Goal: Check status: Check status

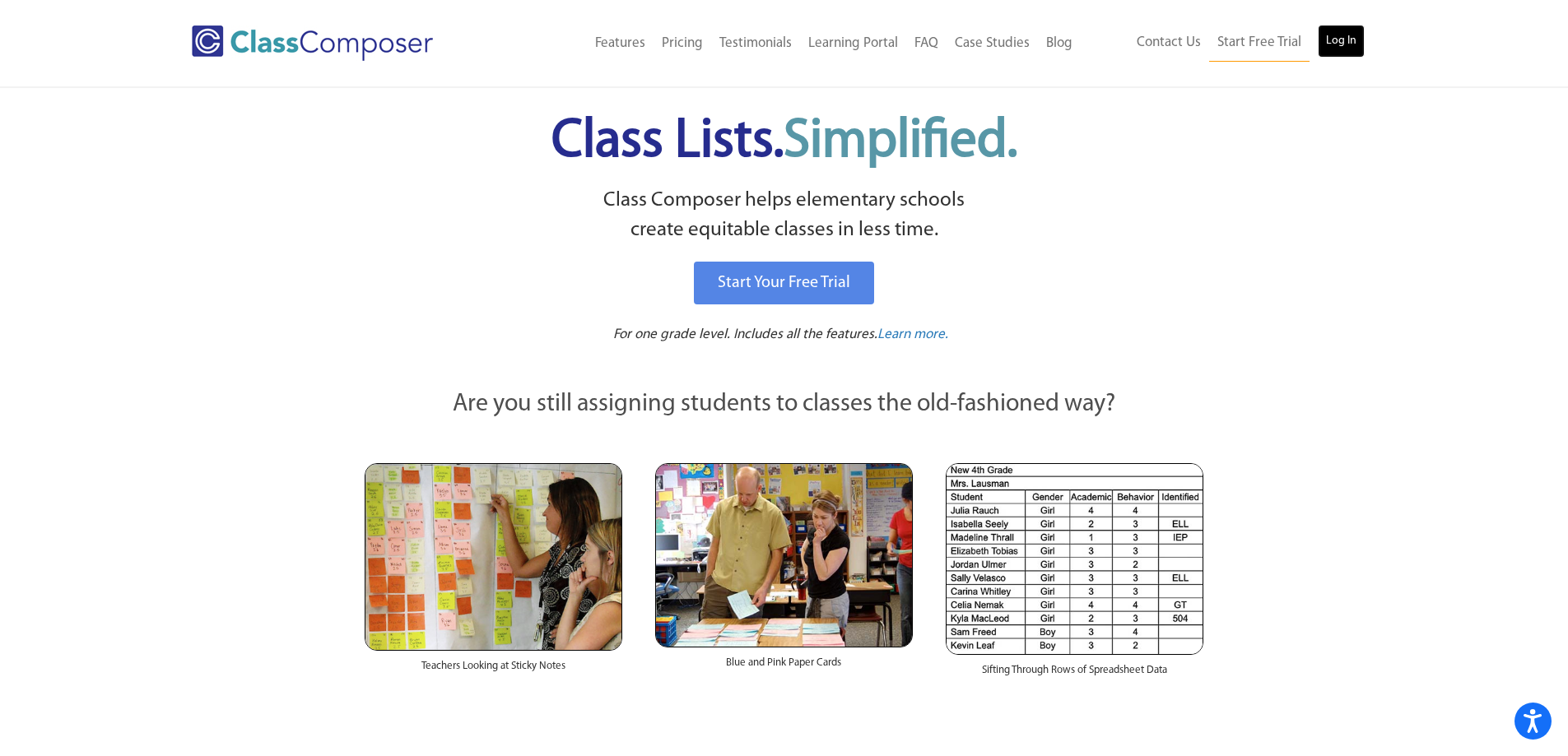
click at [1330, 39] on link "Log In" at bounding box center [1341, 41] width 47 height 33
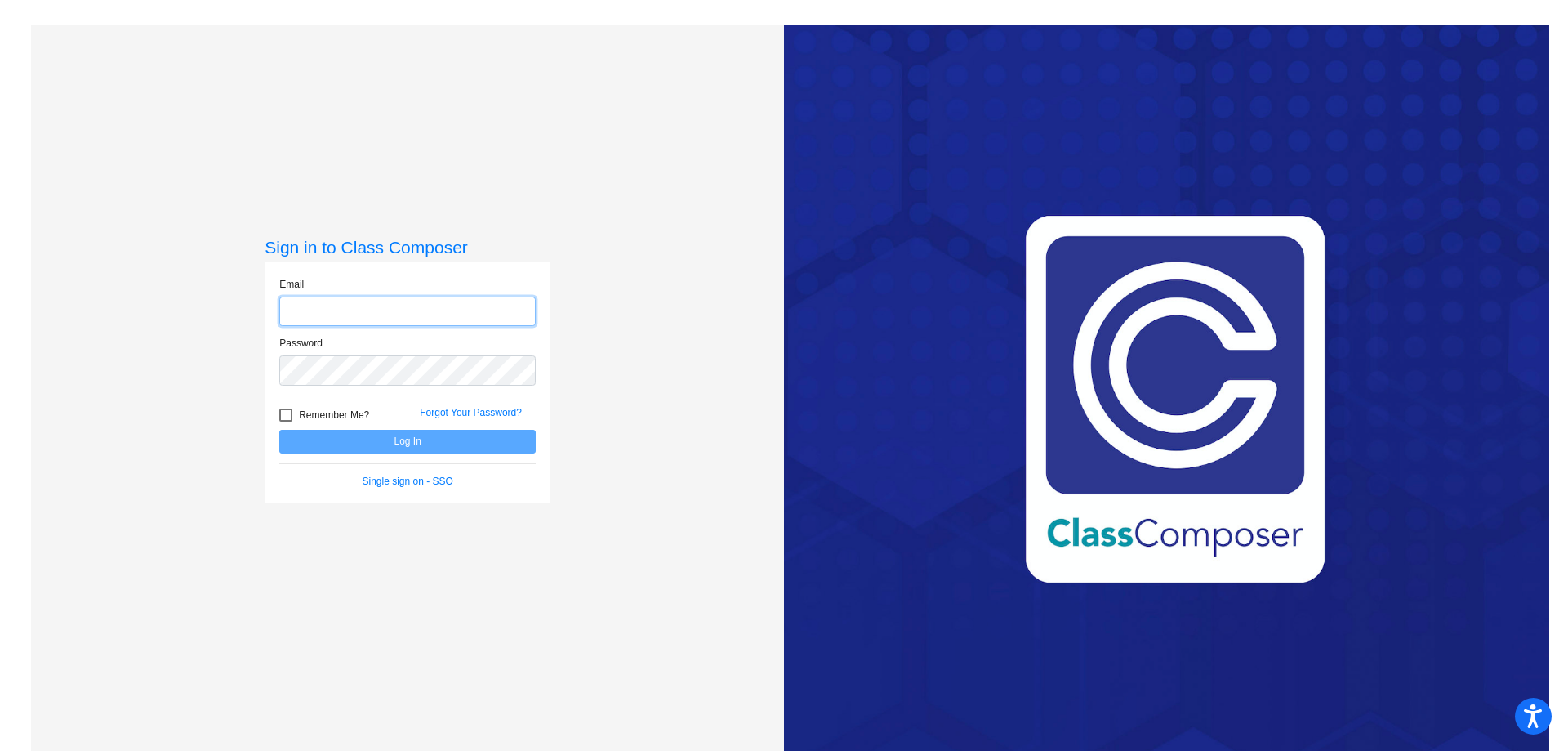
type input "[PERSON_NAME][EMAIL_ADDRESS][PERSON_NAME][DOMAIN_NAME]"
click at [371, 437] on button "Log In" at bounding box center [407, 441] width 257 height 24
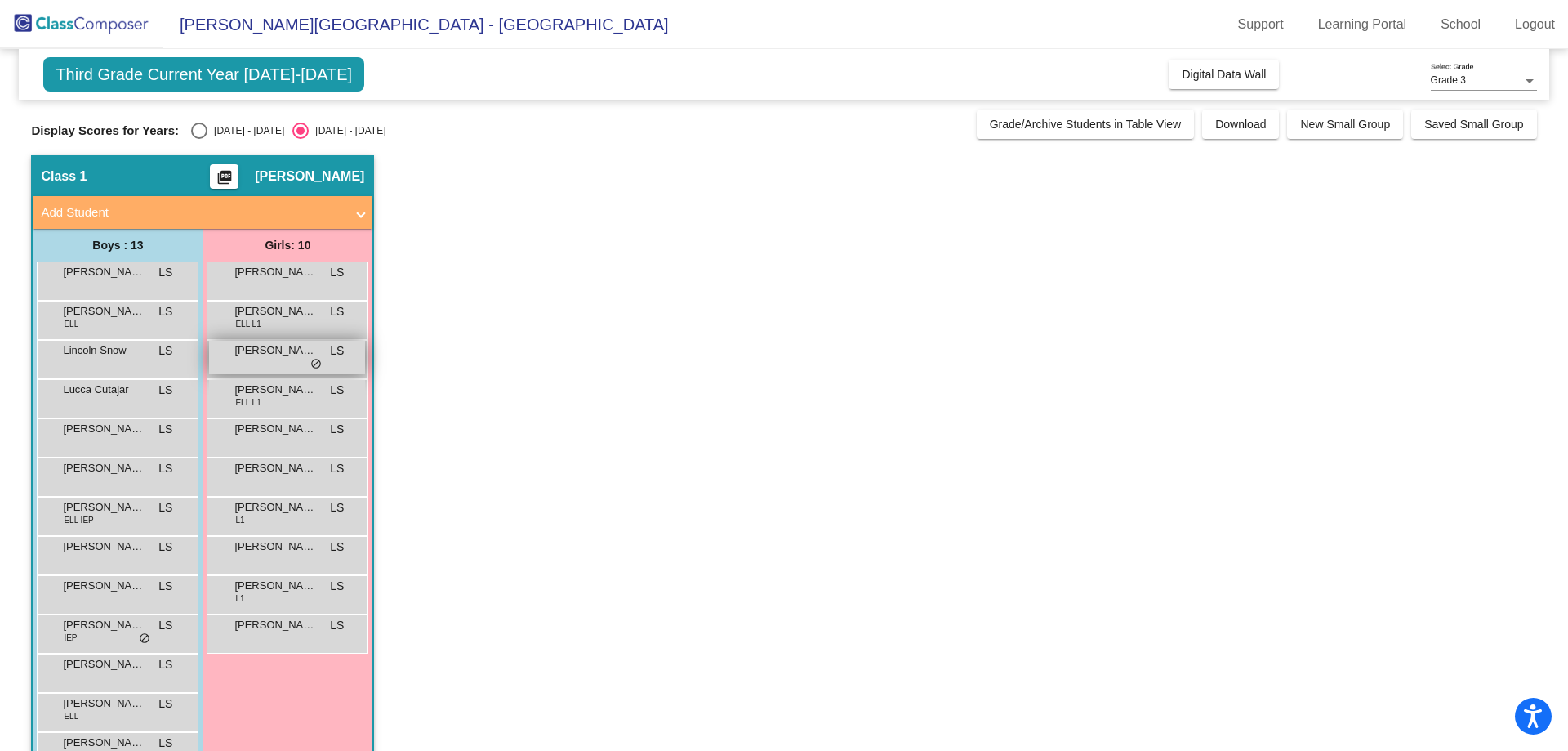
click at [265, 348] on span "[PERSON_NAME]" at bounding box center [275, 350] width 82 height 16
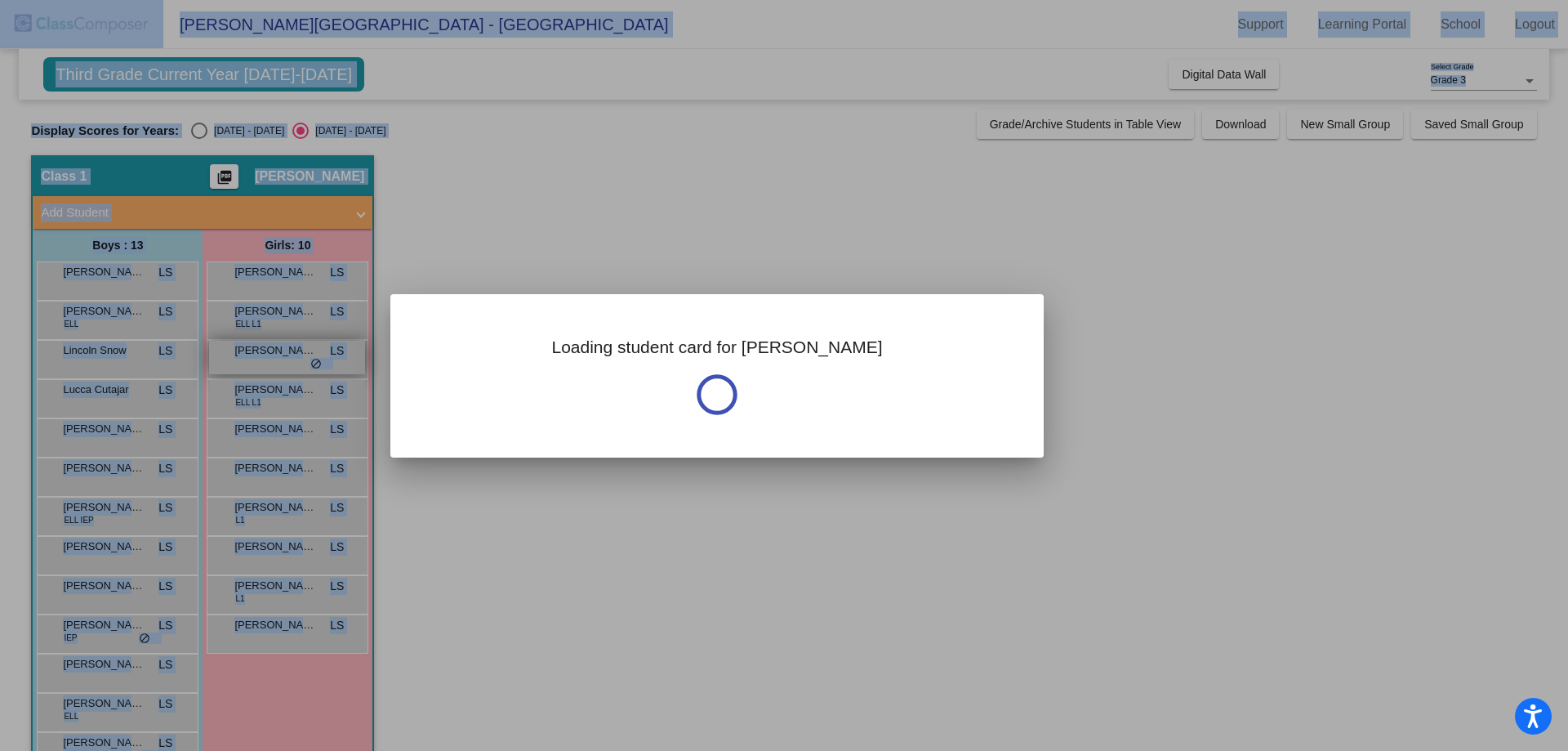
click at [265, 348] on div at bounding box center [784, 376] width 1568 height 751
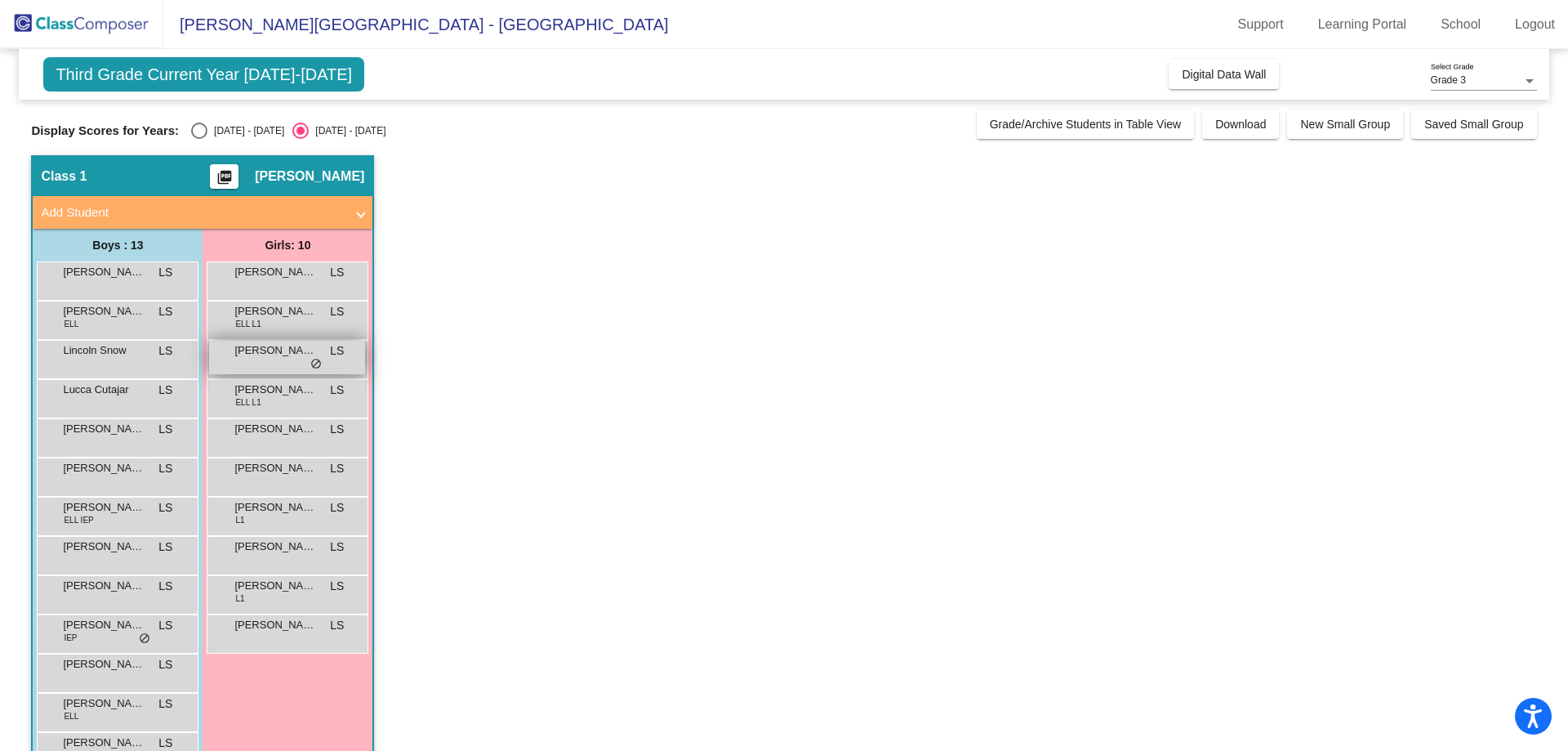
click at [266, 348] on span "[PERSON_NAME]" at bounding box center [275, 350] width 82 height 16
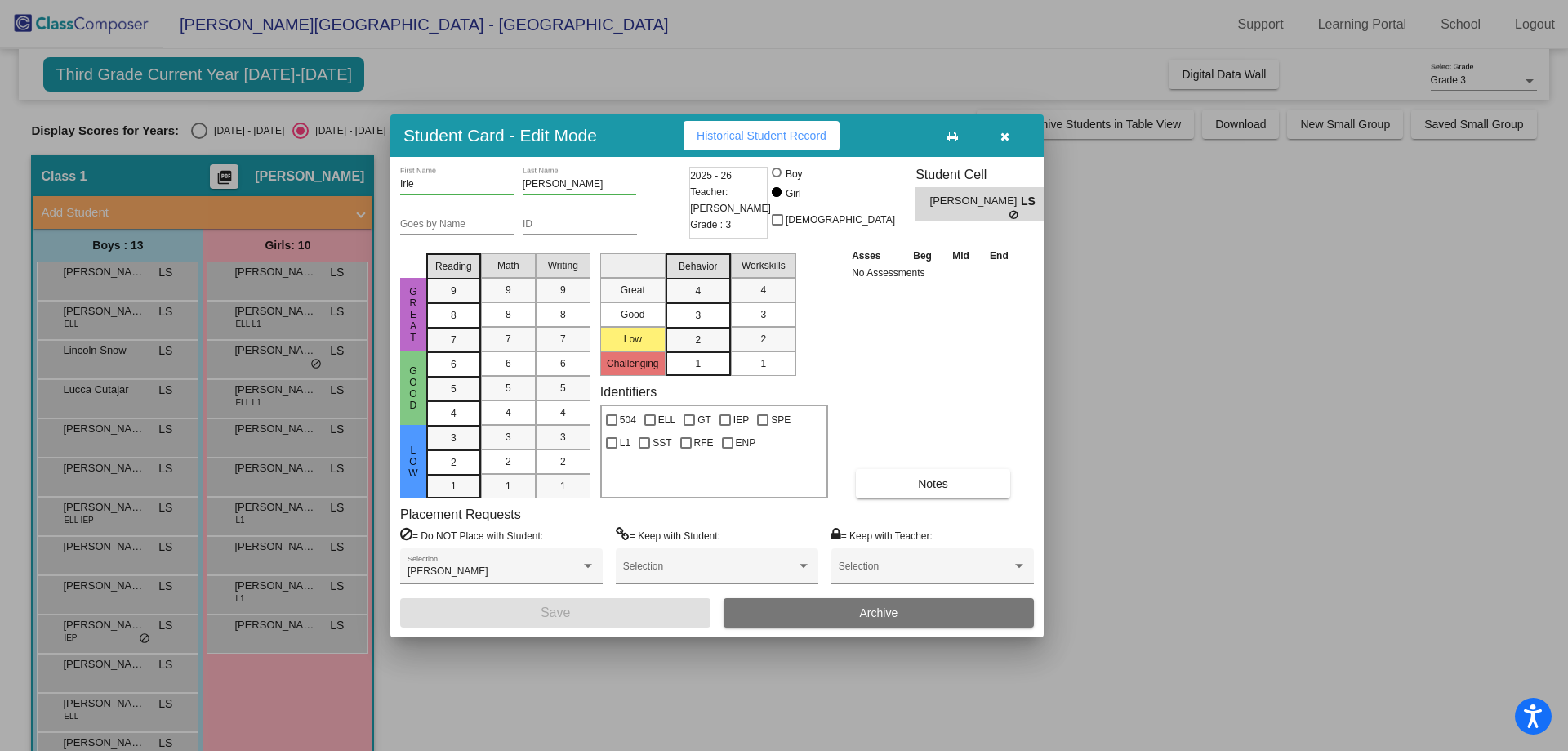
click at [804, 136] on span "Historical Student Record" at bounding box center [761, 136] width 130 height 14
click at [1005, 137] on icon "button" at bounding box center [1004, 136] width 9 height 12
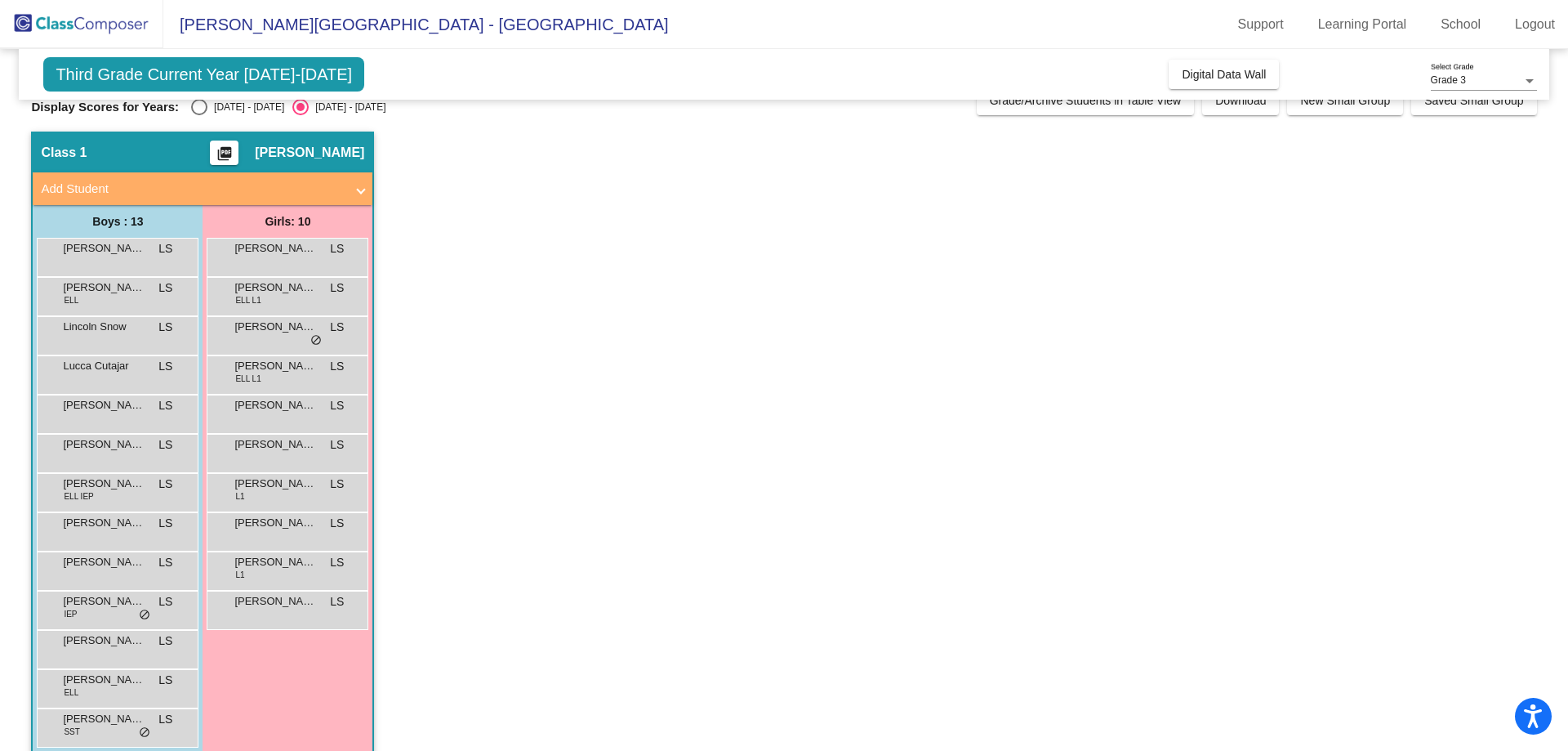
scroll to position [46, 0]
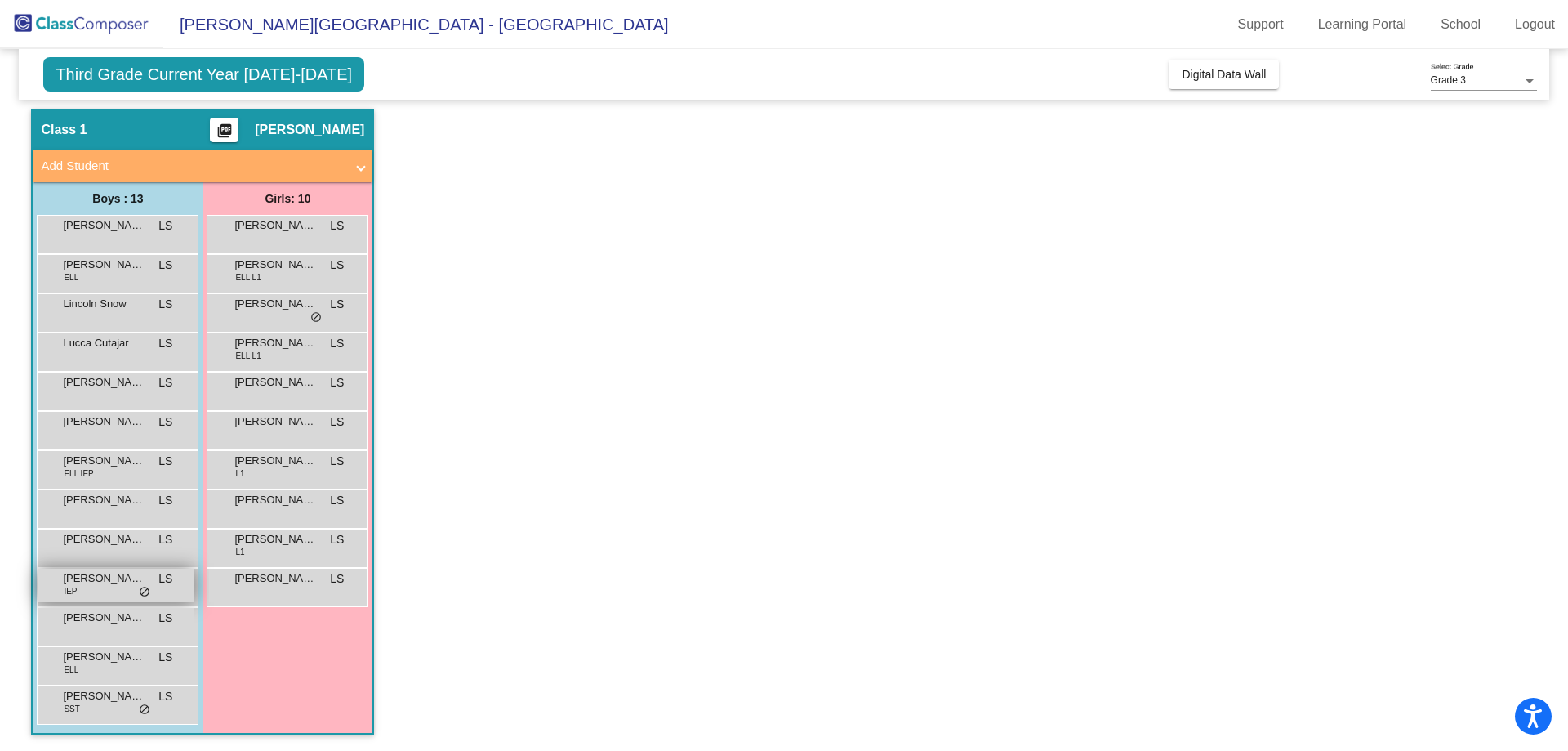
click at [98, 578] on span "[PERSON_NAME]" at bounding box center [103, 578] width 82 height 16
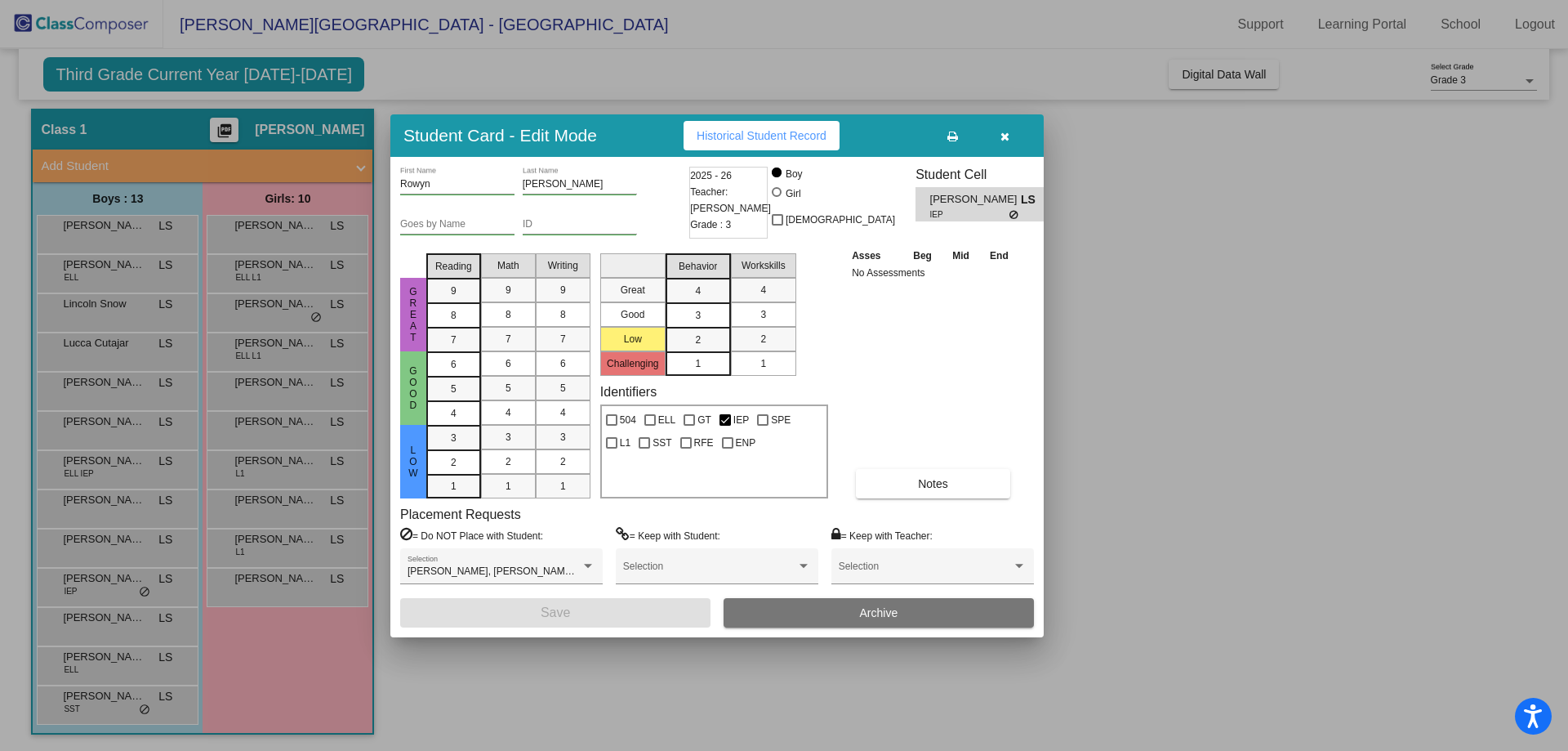
click at [1004, 135] on icon "button" at bounding box center [1004, 136] width 9 height 12
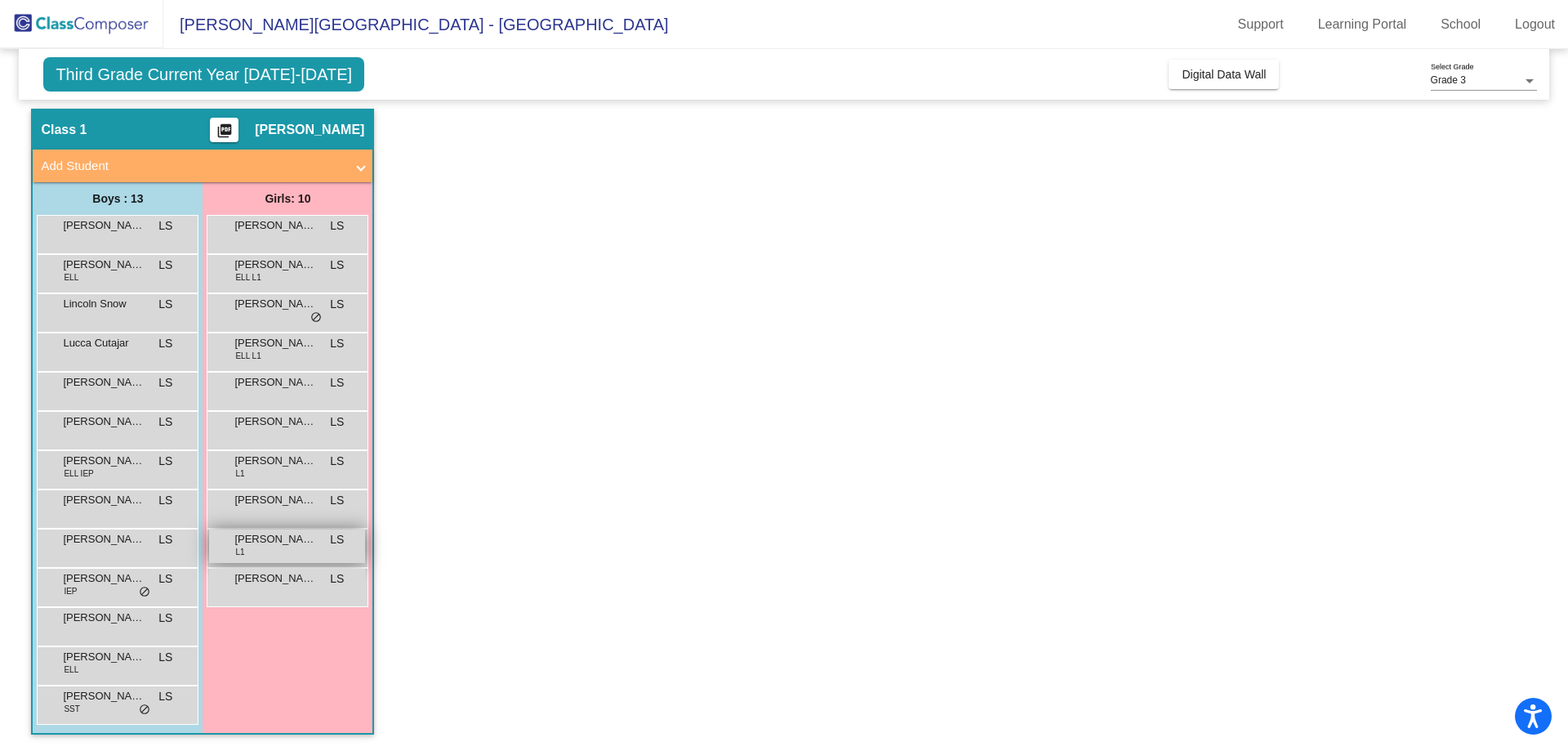
click at [289, 545] on span "[PERSON_NAME]" at bounding box center [275, 539] width 82 height 16
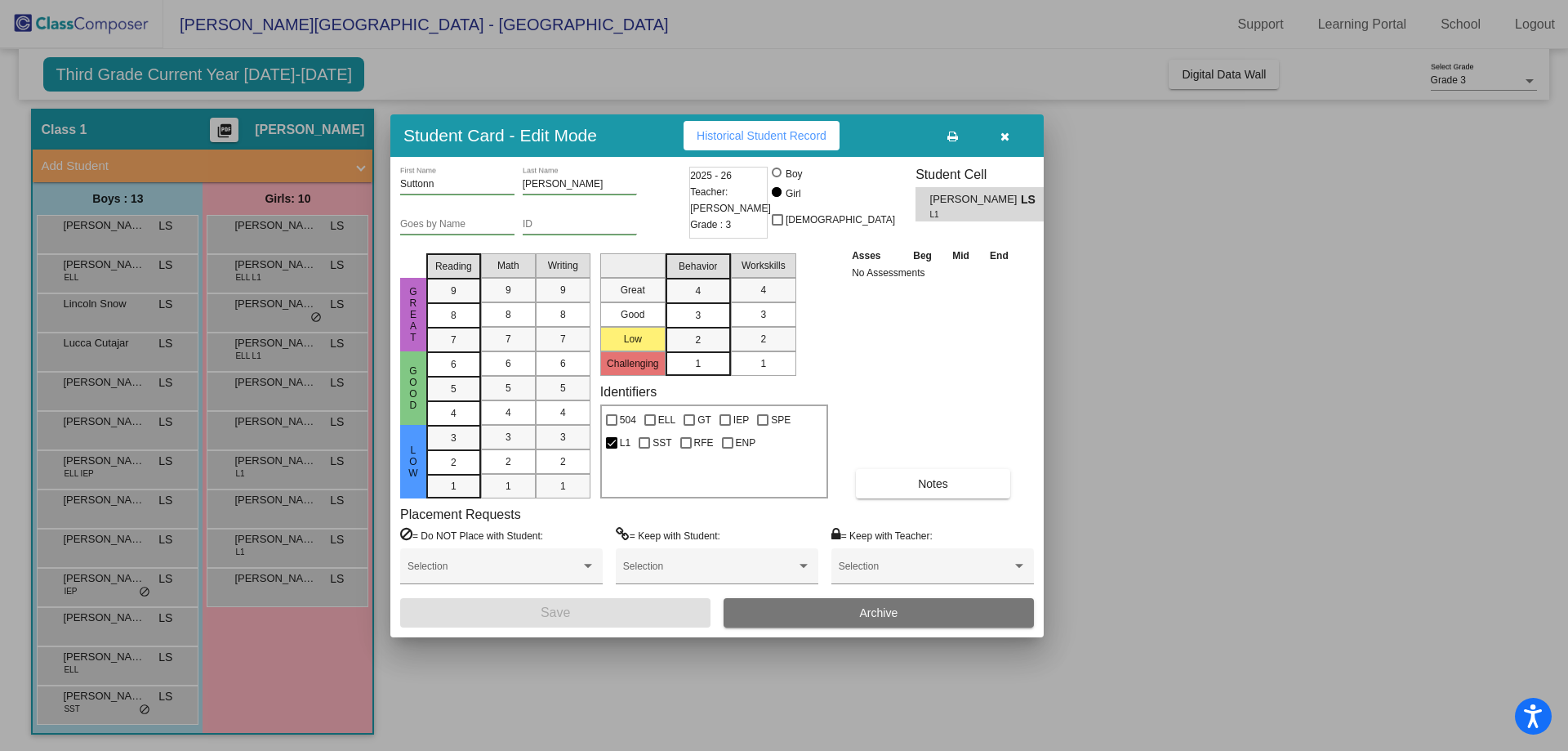
click at [753, 133] on span "Historical Student Record" at bounding box center [761, 136] width 130 height 14
click at [1008, 137] on icon "button" at bounding box center [1004, 136] width 9 height 12
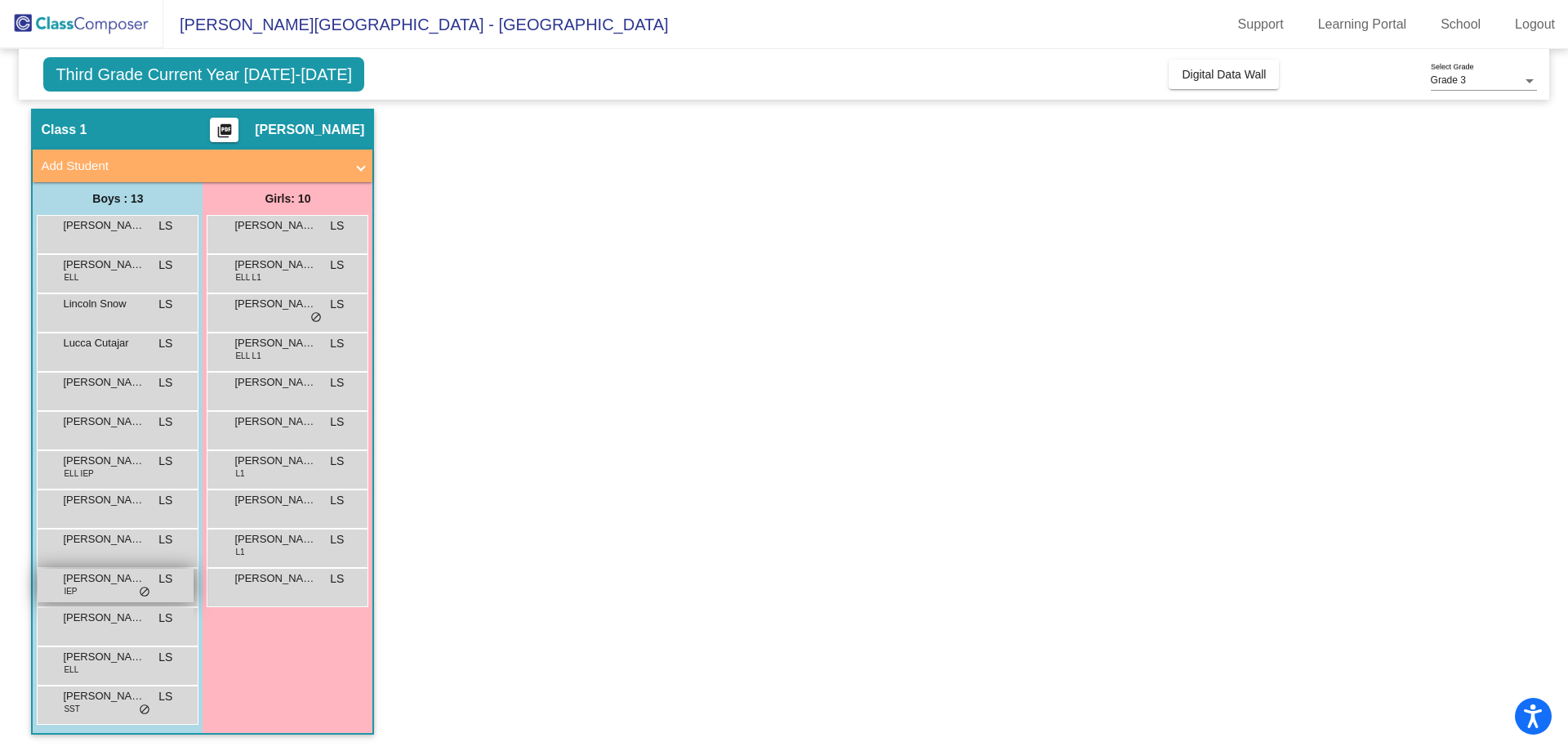
click at [98, 578] on span "[PERSON_NAME]" at bounding box center [103, 578] width 82 height 16
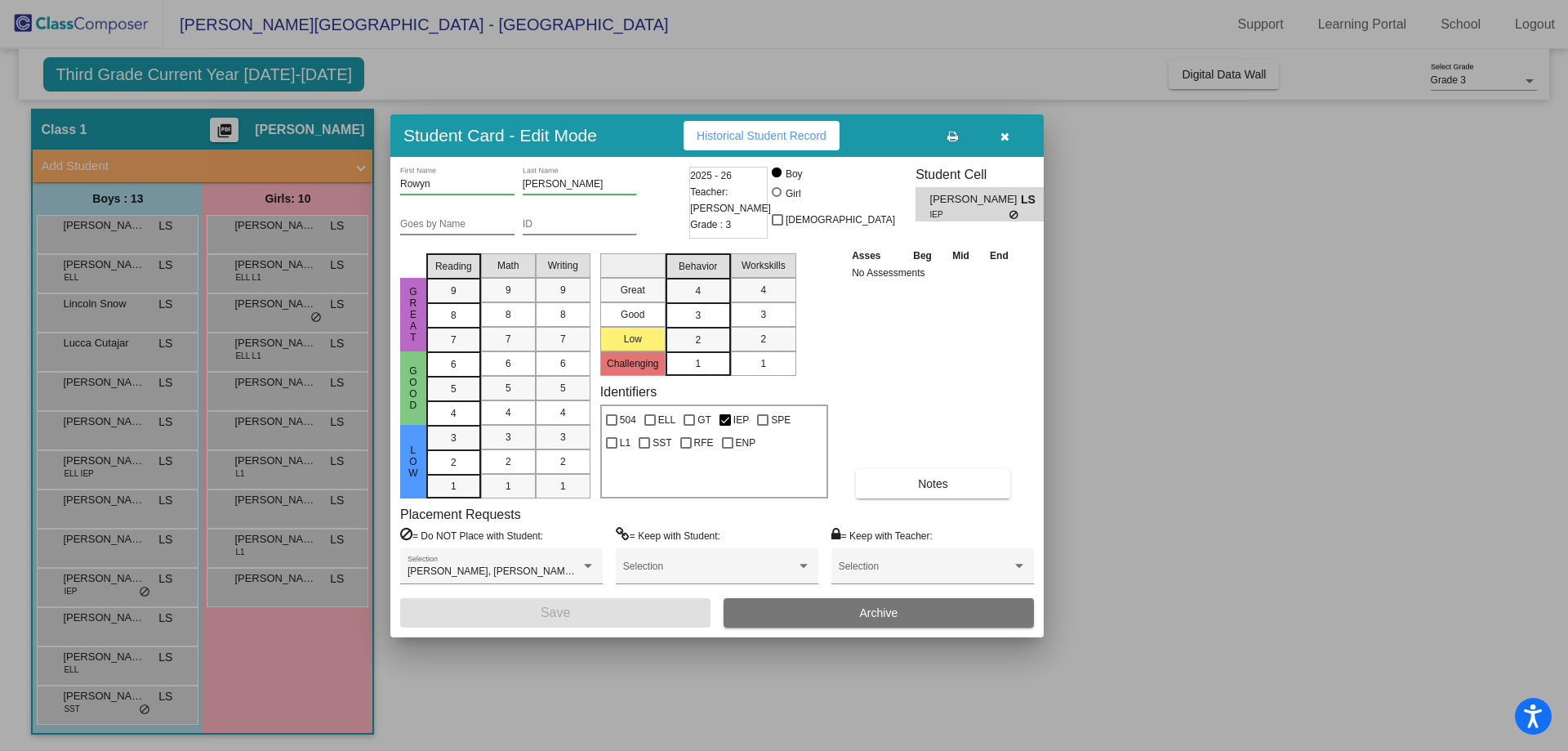
click at [809, 131] on span "Historical Student Record" at bounding box center [761, 136] width 130 height 14
click at [129, 319] on div at bounding box center [784, 376] width 1568 height 751
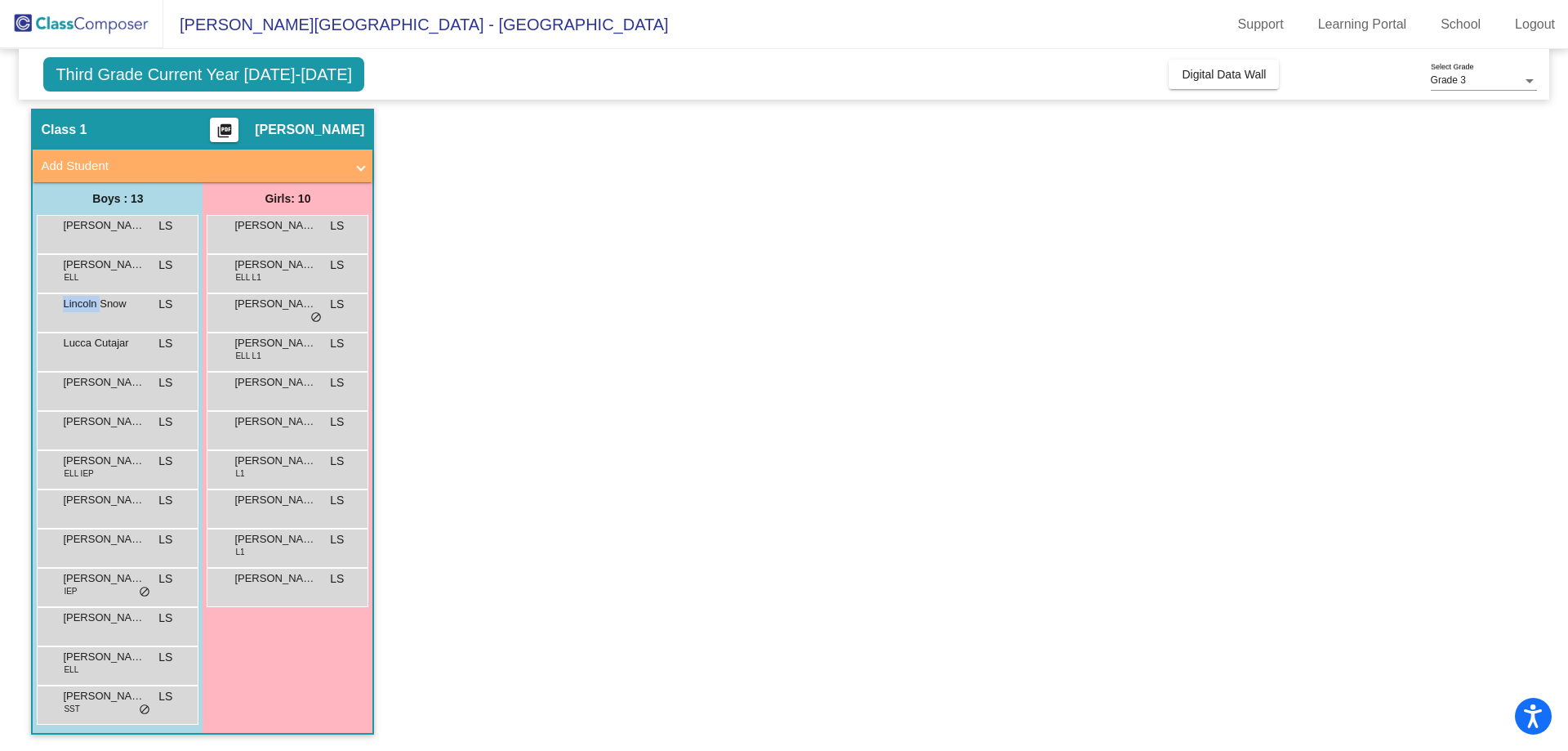
click at [129, 319] on div "Lincoln Snow LS lock do_not_disturb_alt" at bounding box center [116, 311] width 156 height 34
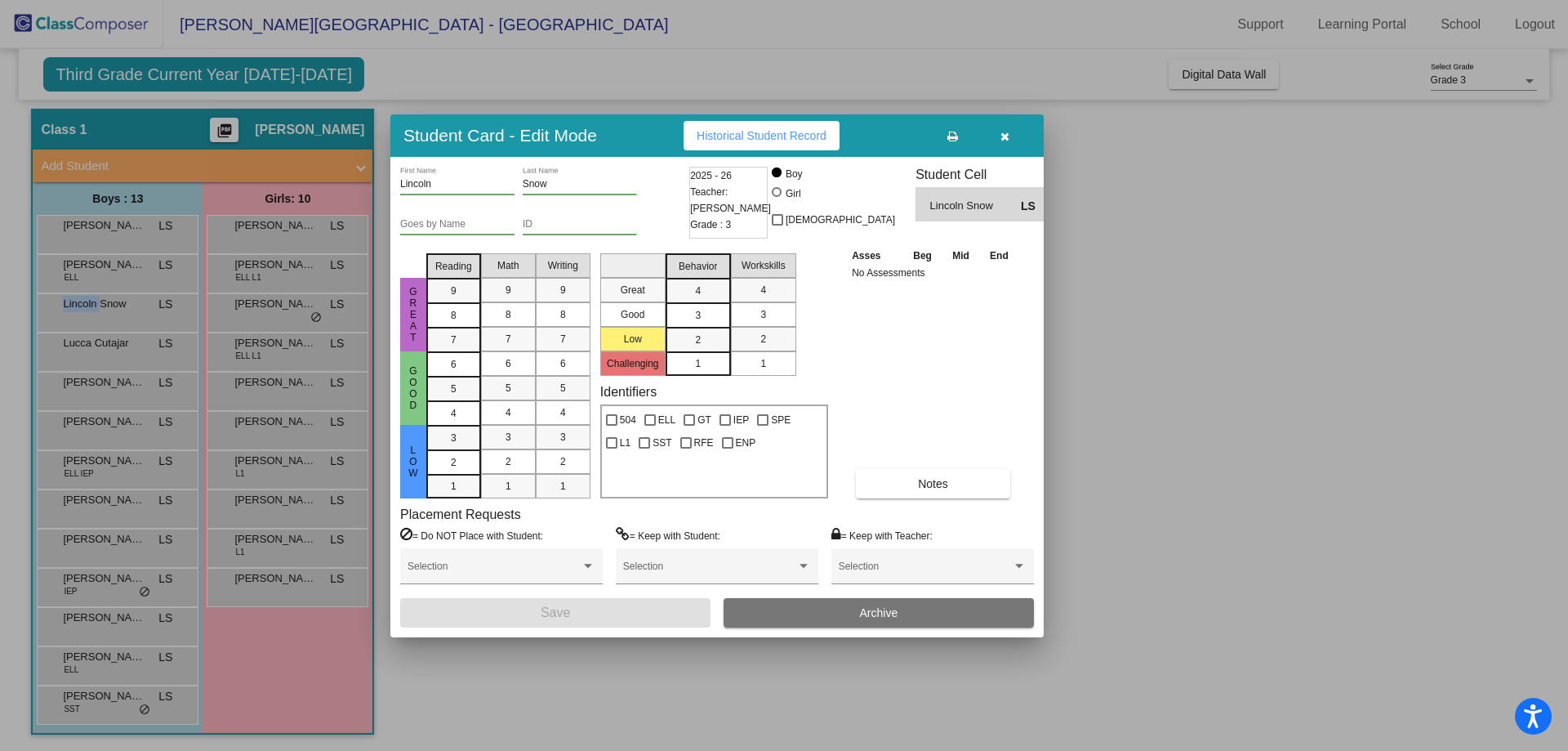
click at [788, 133] on span "Historical Student Record" at bounding box center [761, 136] width 130 height 14
click at [423, 689] on div at bounding box center [784, 376] width 1568 height 751
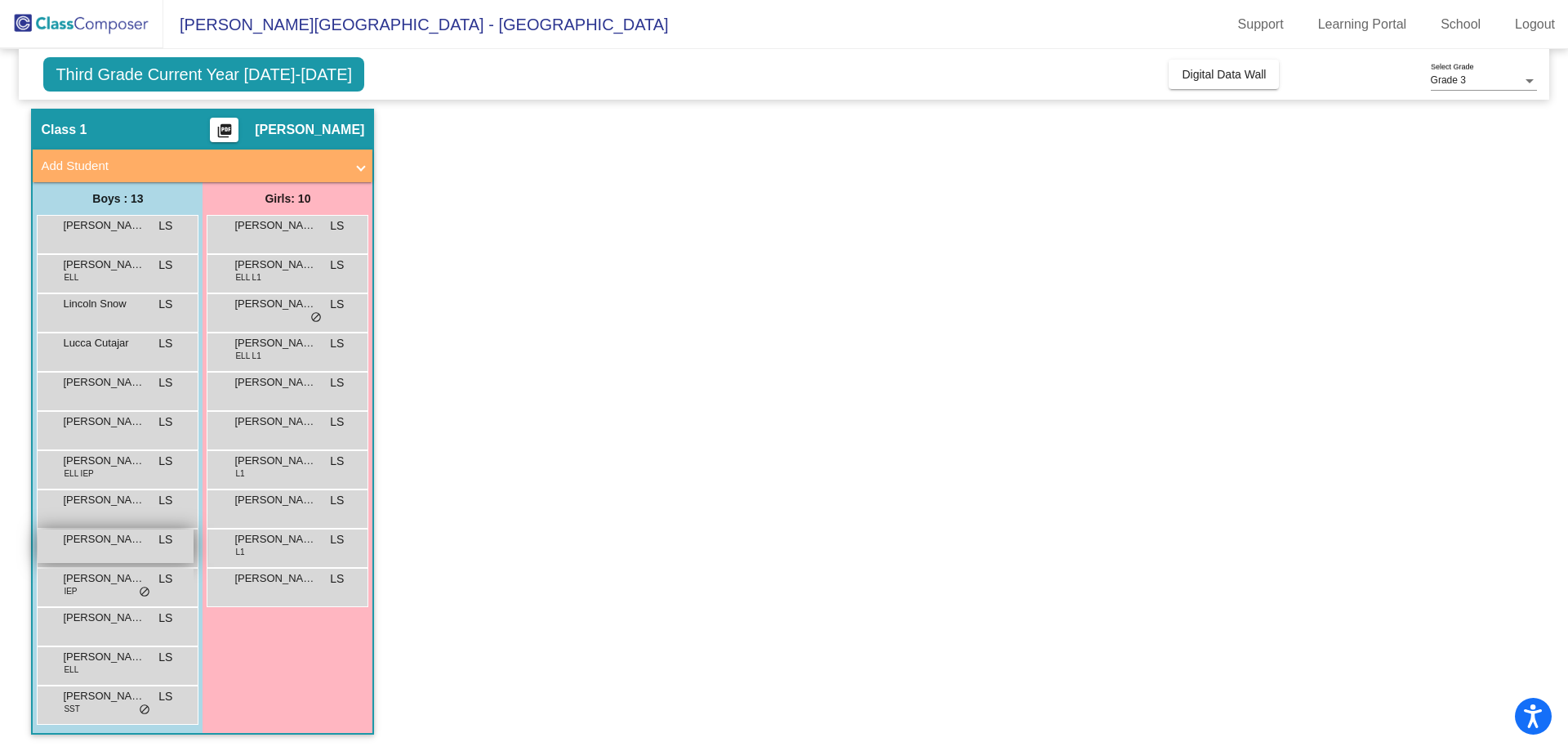
click at [120, 538] on span "[PERSON_NAME]" at bounding box center [103, 539] width 82 height 16
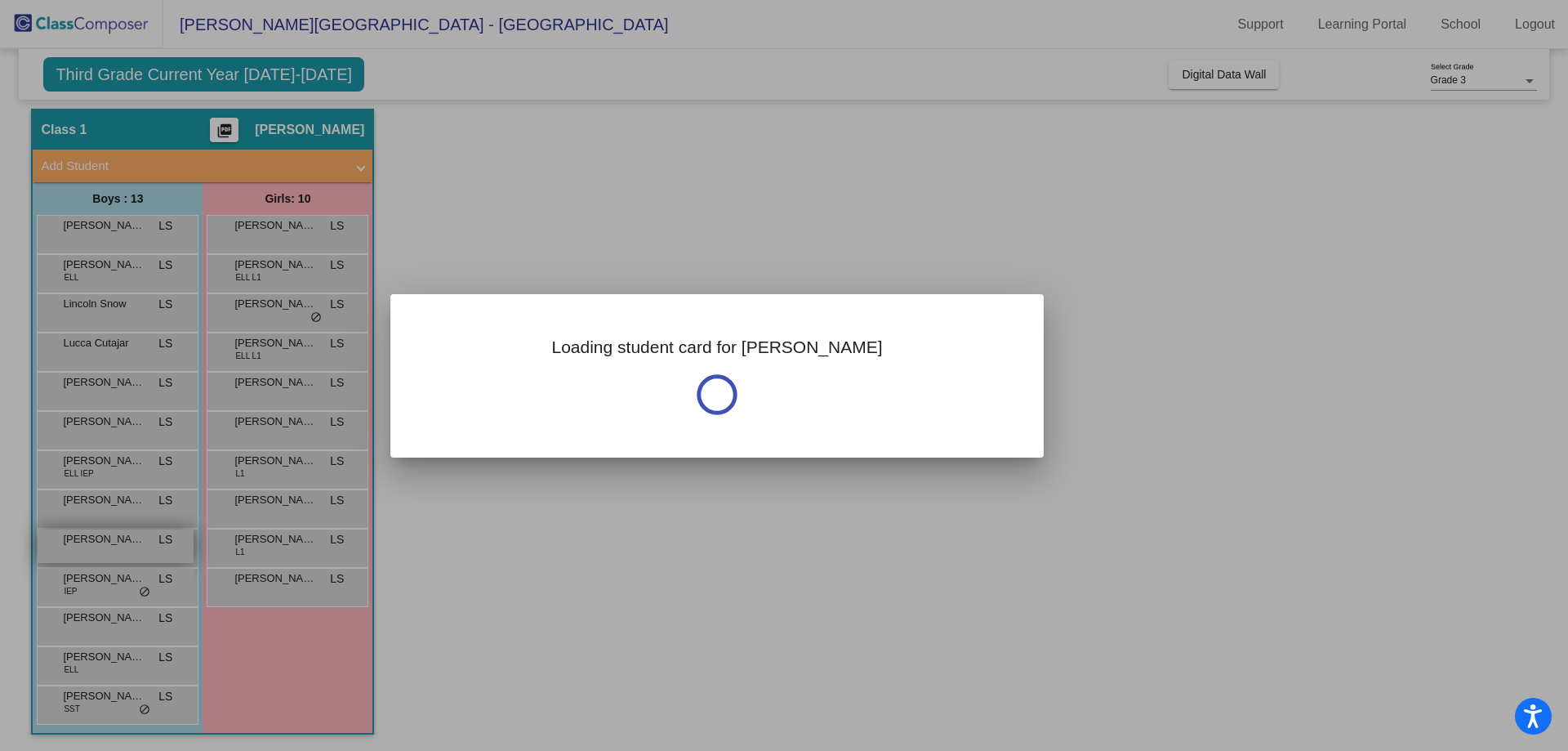
click at [120, 538] on div at bounding box center [784, 376] width 1568 height 751
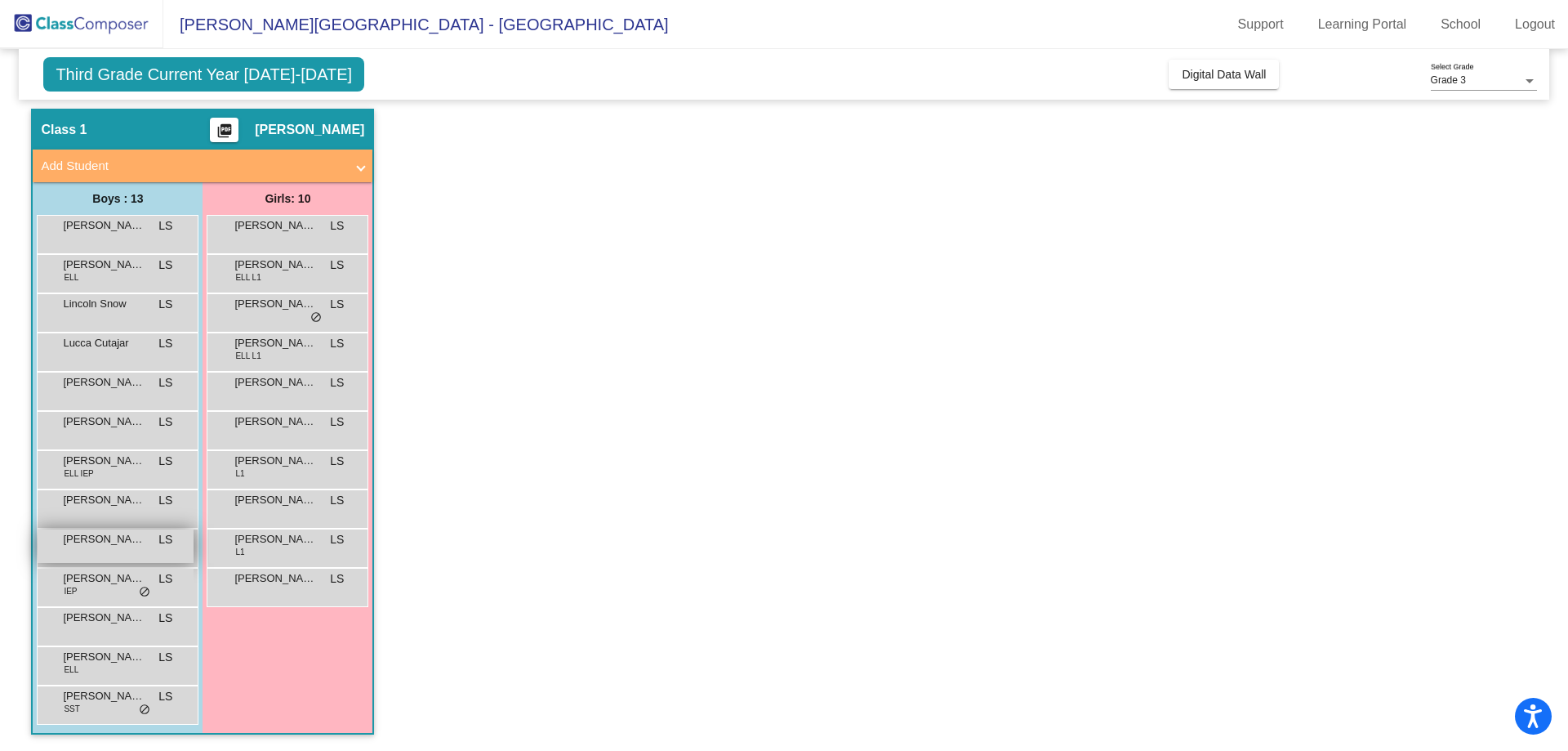
click at [121, 537] on span "[PERSON_NAME]" at bounding box center [103, 539] width 82 height 16
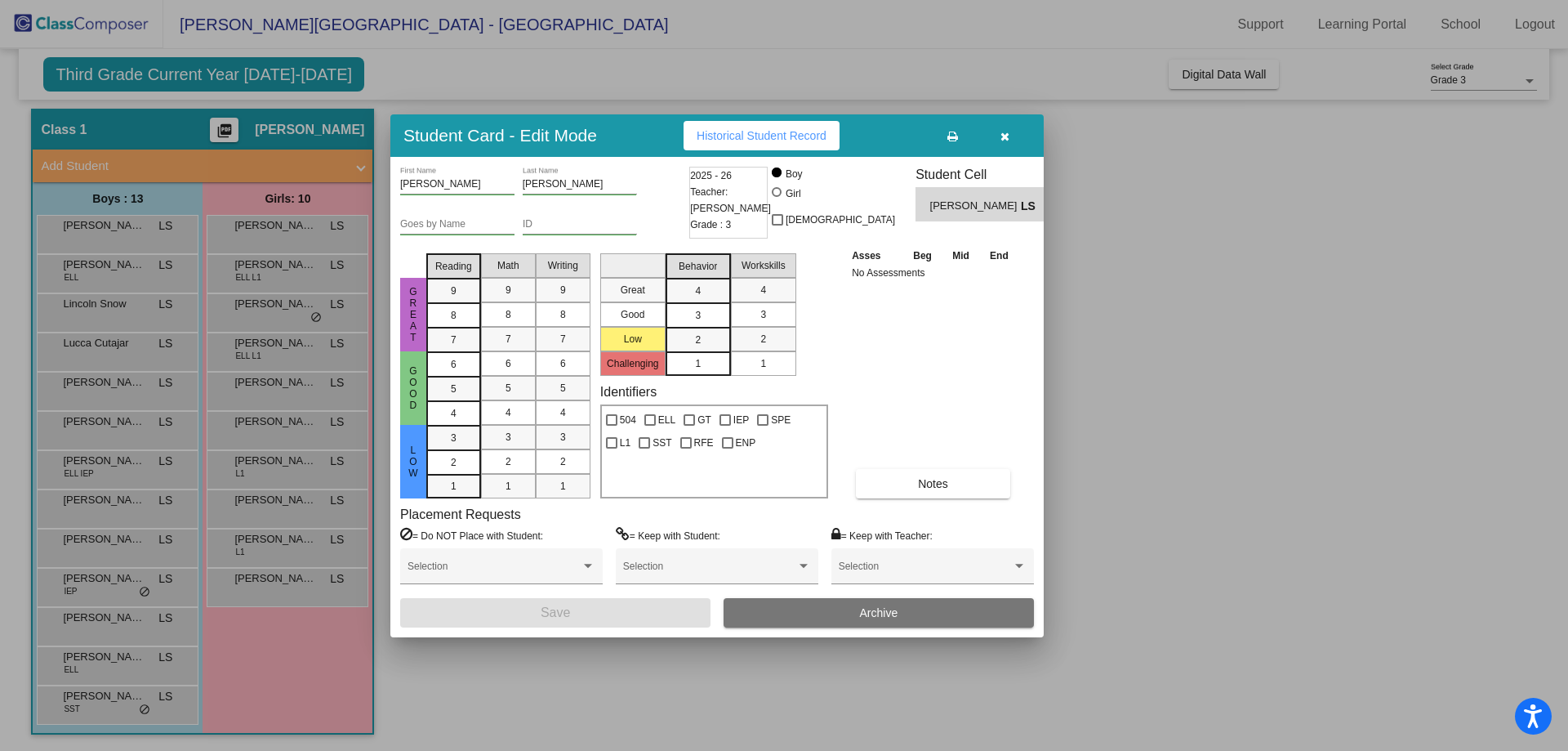
click at [741, 125] on button "Historical Student Record" at bounding box center [761, 135] width 156 height 29
click at [449, 716] on div at bounding box center [784, 376] width 1568 height 751
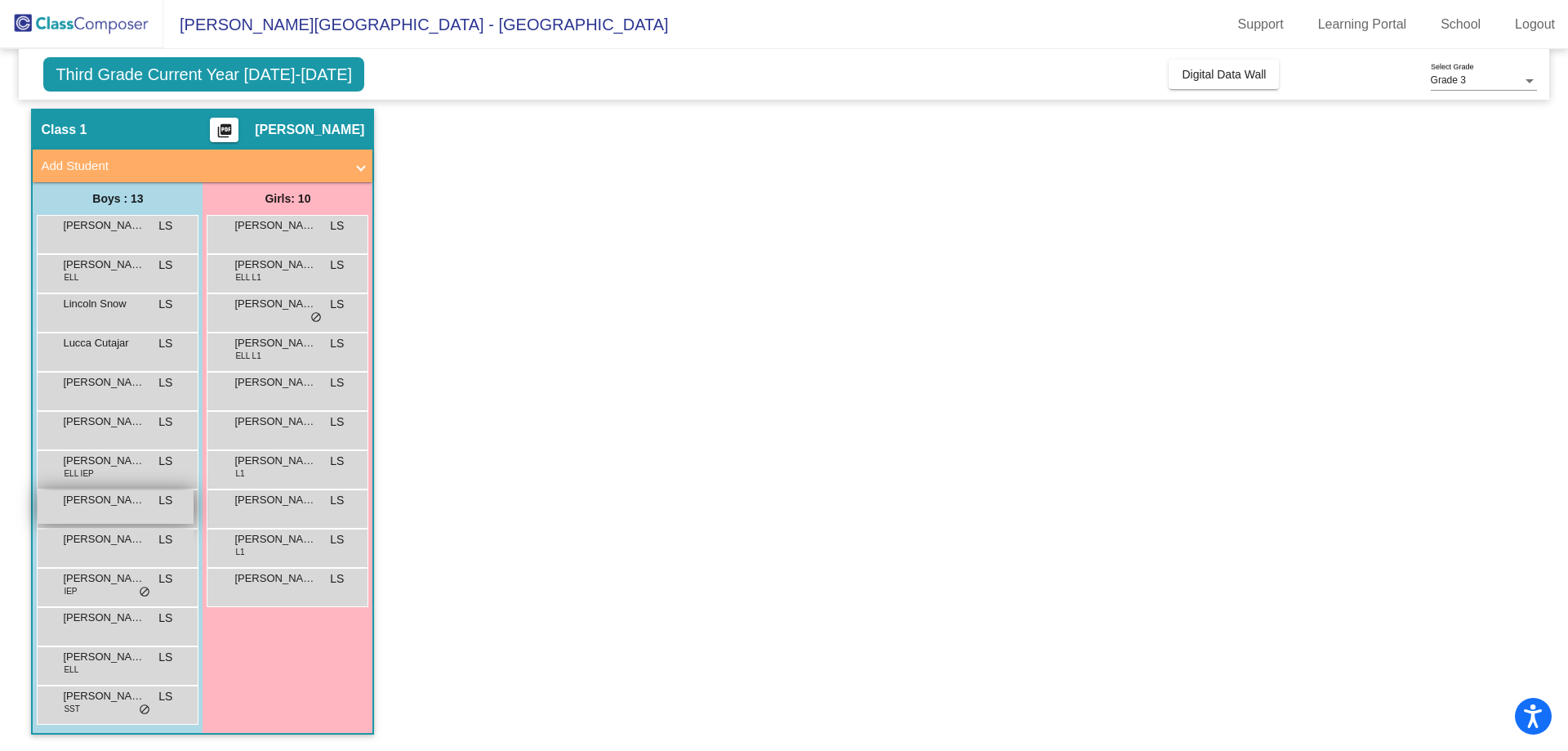
click at [96, 511] on div "[PERSON_NAME] LS lock do_not_disturb_alt" at bounding box center [116, 507] width 156 height 34
click at [107, 512] on div "[PERSON_NAME] LS lock do_not_disturb_alt" at bounding box center [116, 507] width 156 height 34
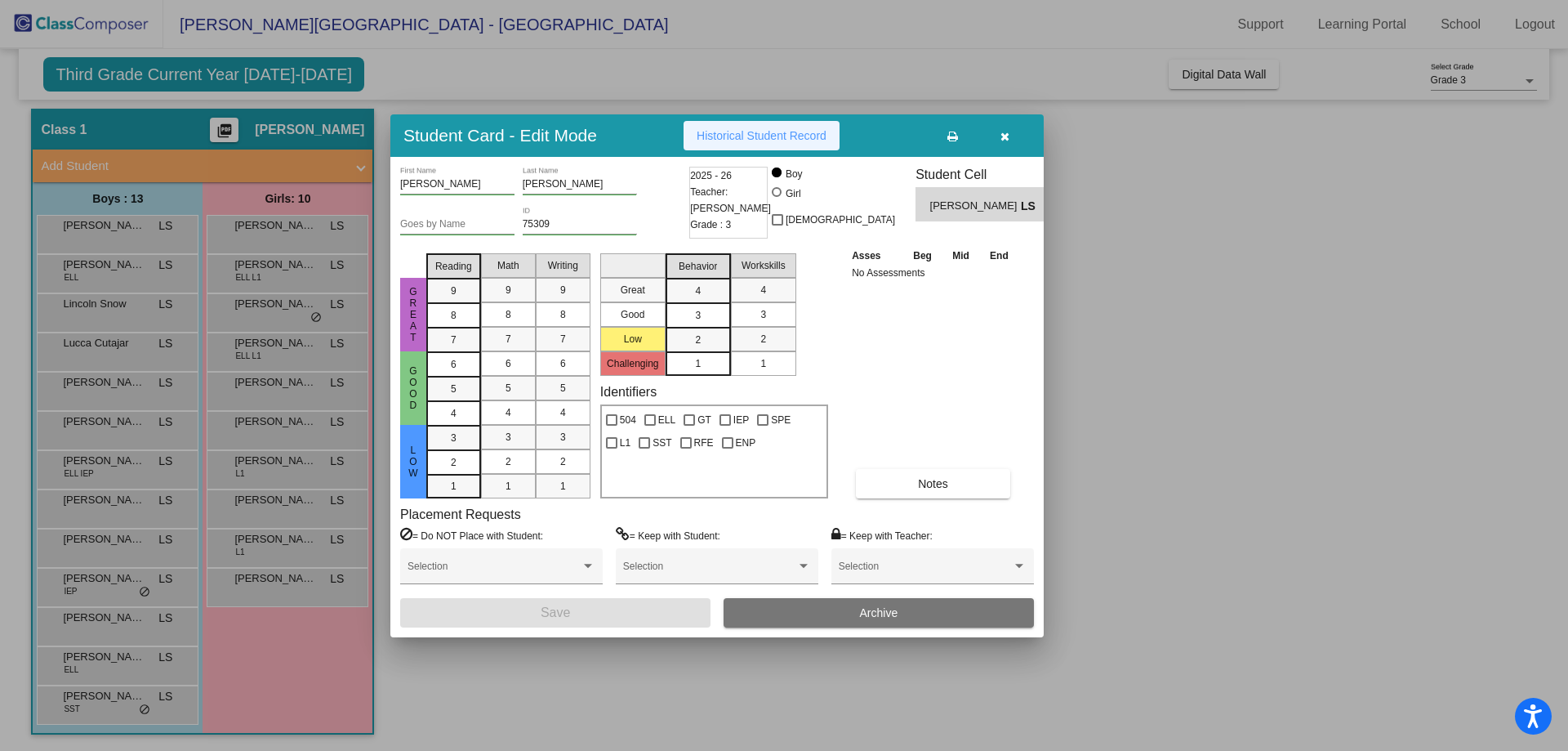
click at [776, 136] on span "Historical Student Record" at bounding box center [761, 136] width 130 height 14
click at [77, 466] on div at bounding box center [784, 376] width 1568 height 751
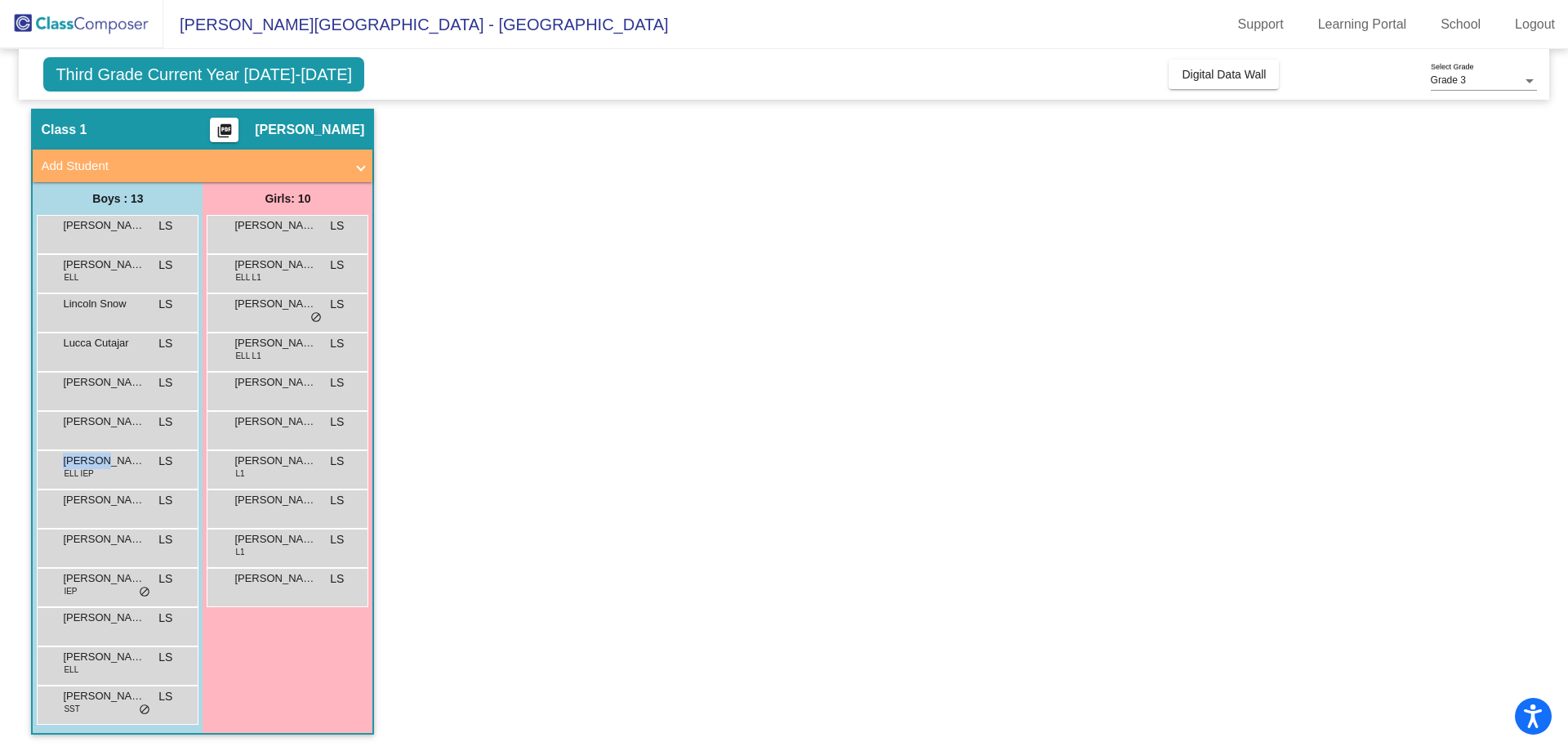
click at [77, 466] on span "[PERSON_NAME]" at bounding box center [103, 460] width 82 height 16
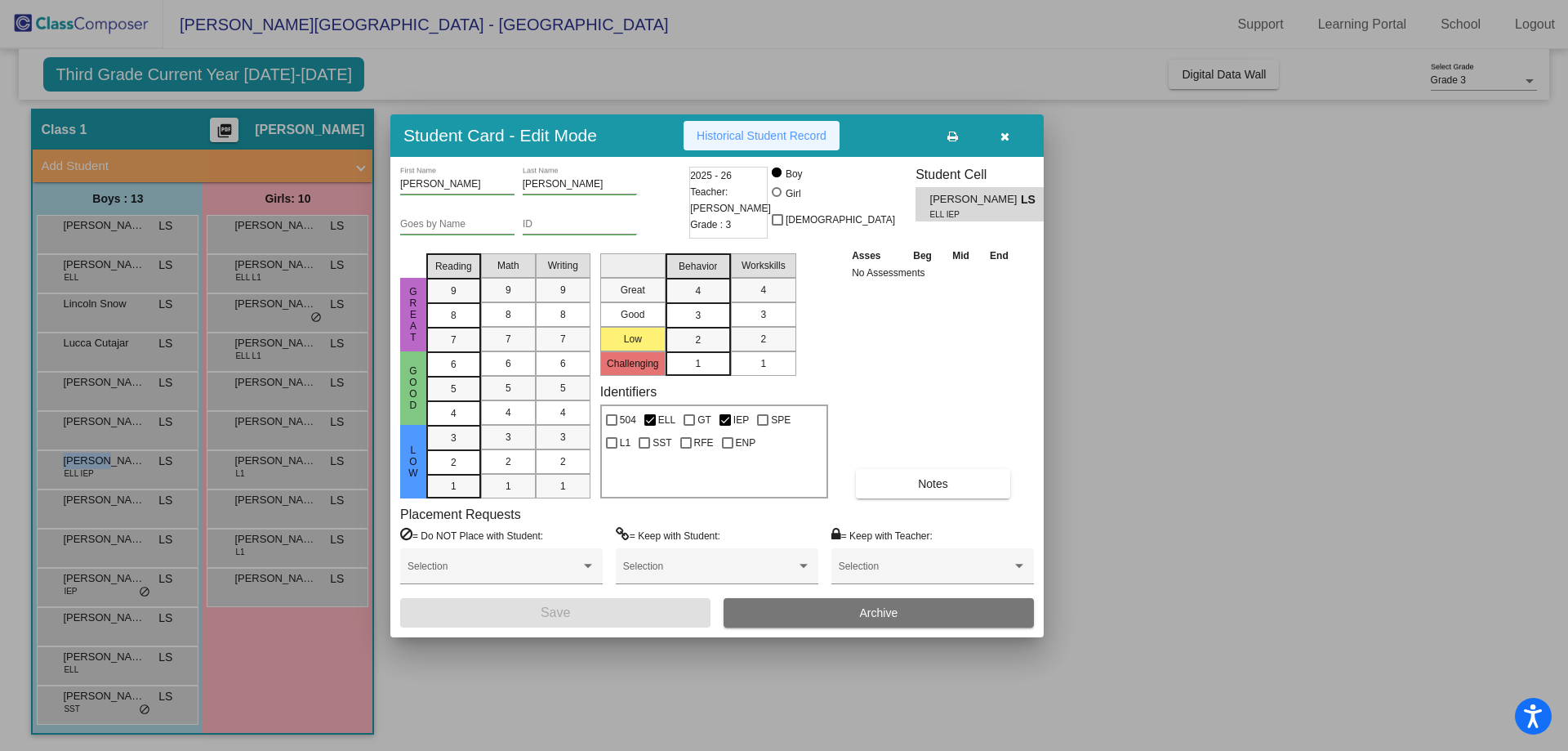
click at [735, 135] on span "Historical Student Record" at bounding box center [761, 136] width 130 height 14
click at [1375, 420] on div at bounding box center [784, 376] width 1568 height 751
